Goal: Task Accomplishment & Management: Use online tool/utility

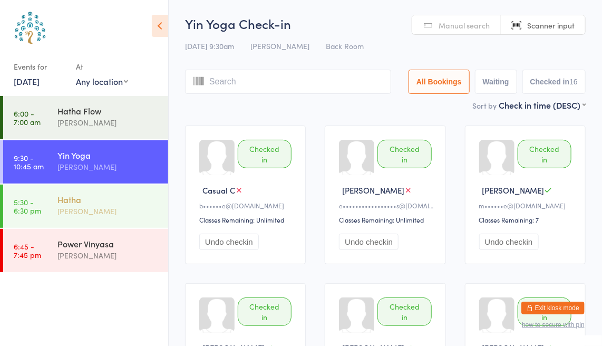
click at [145, 194] on div "Hatha" at bounding box center [108, 200] width 102 height 12
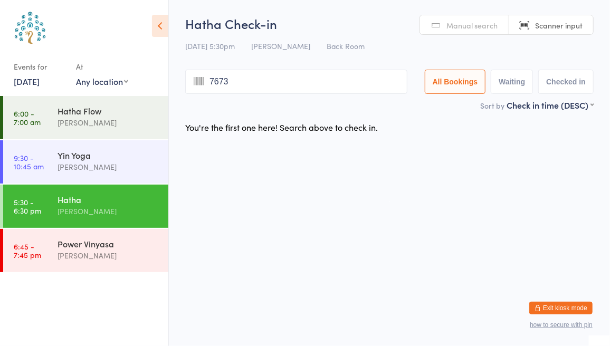
type input "7673"
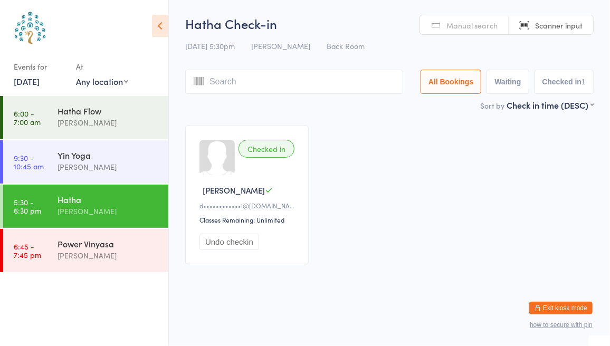
click at [471, 25] on span "Manual search" at bounding box center [471, 25] width 51 height 11
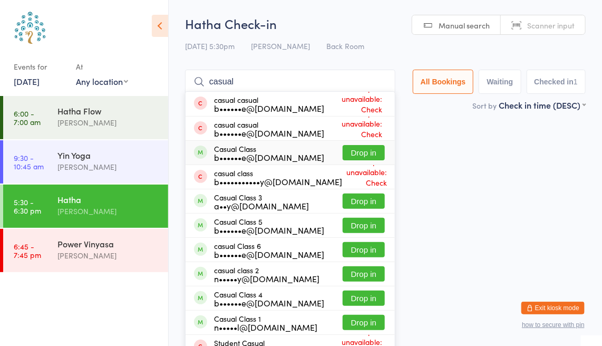
type input "casual"
click at [358, 150] on button "Drop in" at bounding box center [364, 152] width 42 height 15
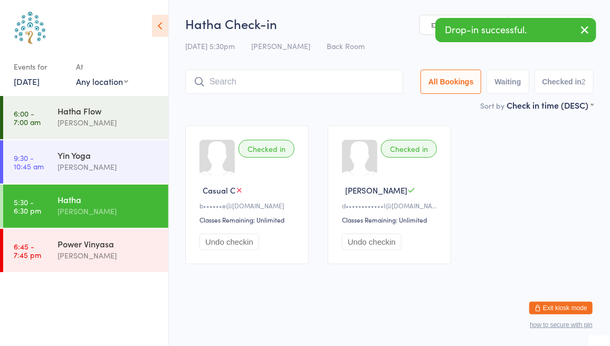
click at [589, 27] on icon "button" at bounding box center [584, 29] width 13 height 13
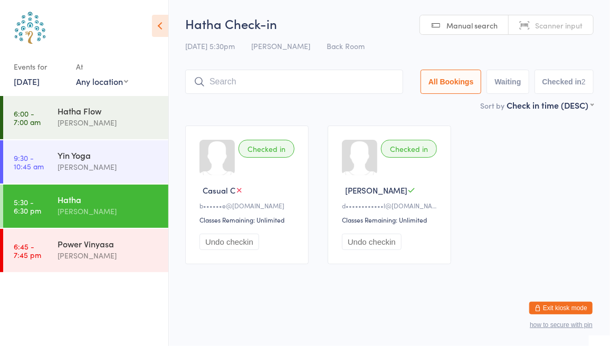
click at [584, 27] on link "Scanner input" at bounding box center [550, 25] width 84 height 20
type input "[PERSON_NAME]"
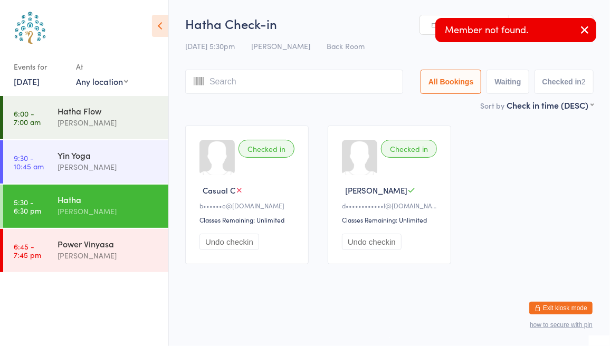
type input "e"
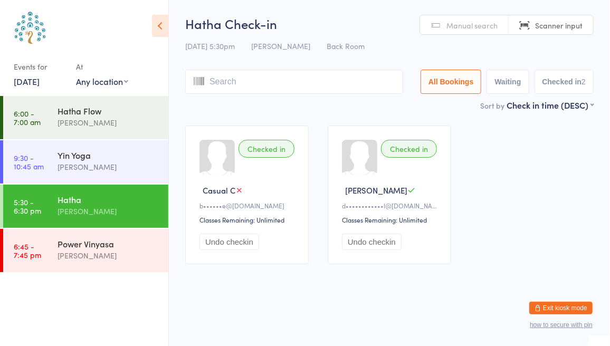
click at [455, 23] on span "Manual search" at bounding box center [471, 25] width 51 height 11
type input "[PERSON_NAME]"
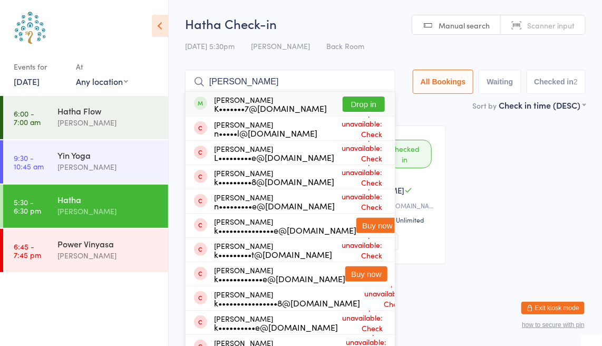
click at [363, 102] on button "Drop in" at bounding box center [364, 104] width 42 height 15
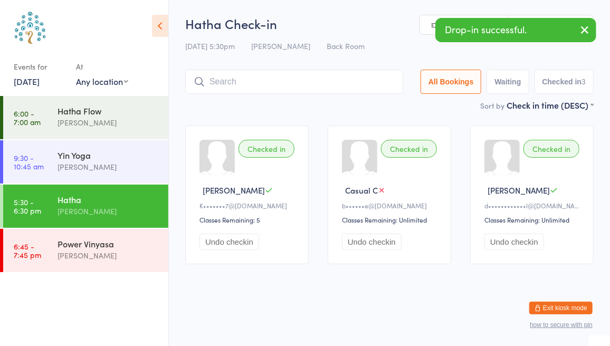
click at [582, 30] on icon "button" at bounding box center [584, 29] width 13 height 13
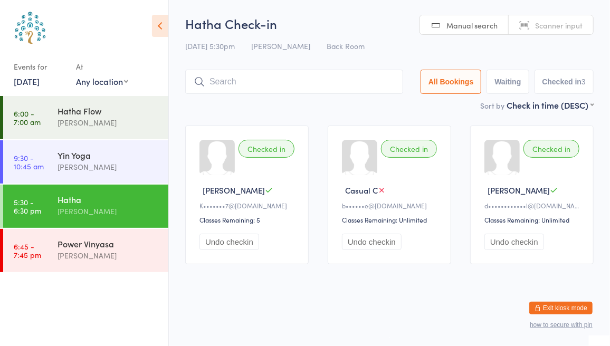
click at [560, 21] on span "Scanner input" at bounding box center [558, 25] width 47 height 11
type input "7969"
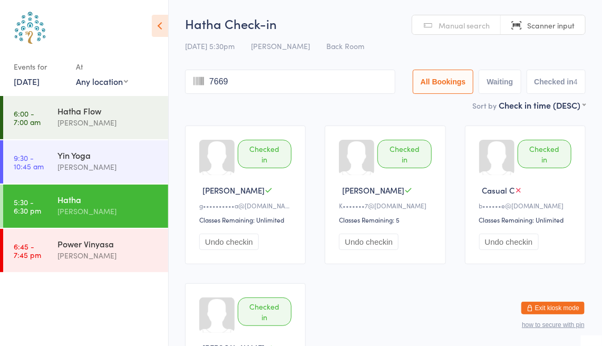
type input "7669"
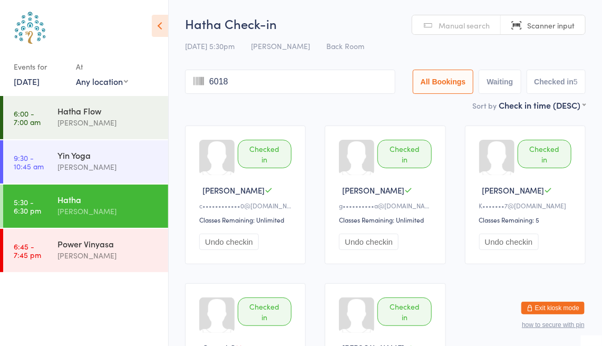
type input "6018"
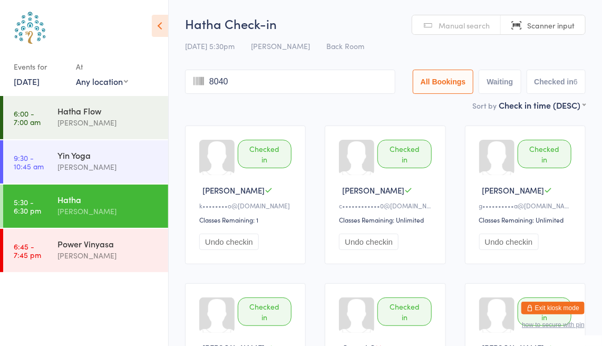
type input "8040"
type input "8407"
click at [466, 33] on link "Manual search" at bounding box center [456, 25] width 89 height 20
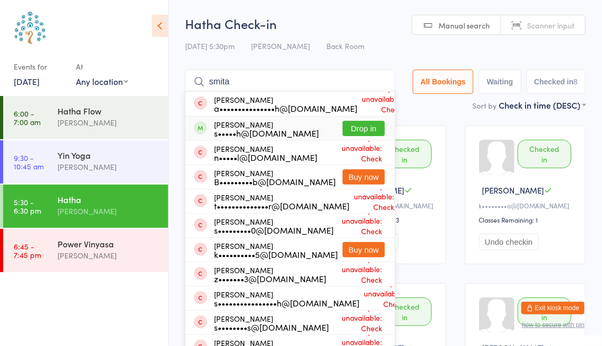
type input "smita"
click at [365, 130] on button "Drop in" at bounding box center [364, 128] width 42 height 15
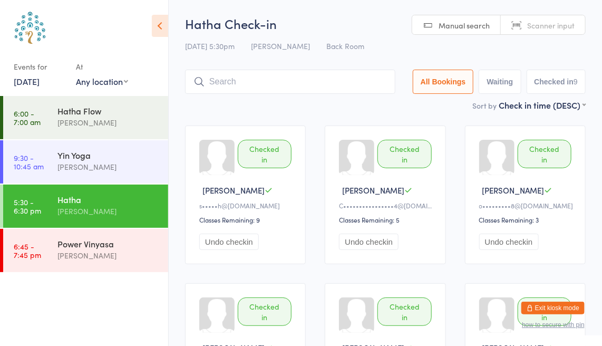
click at [553, 26] on span "Scanner input" at bounding box center [550, 25] width 47 height 11
type input "7543"
type input "8415"
